Goal: Task Accomplishment & Management: Manage account settings

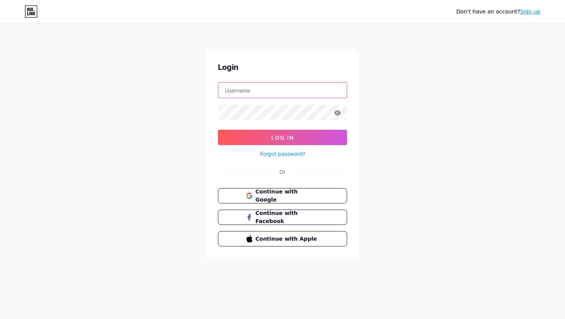
click at [265, 89] on input "text" at bounding box center [282, 90] width 128 height 15
type input "[EMAIL_ADDRESS][DOMAIN_NAME]"
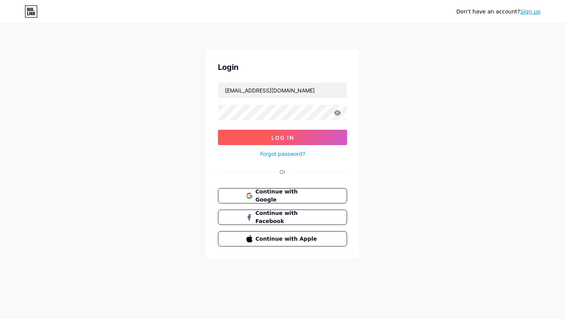
click at [295, 134] on button "Log In" at bounding box center [282, 137] width 129 height 15
